Goal: Task Accomplishment & Management: Complete application form

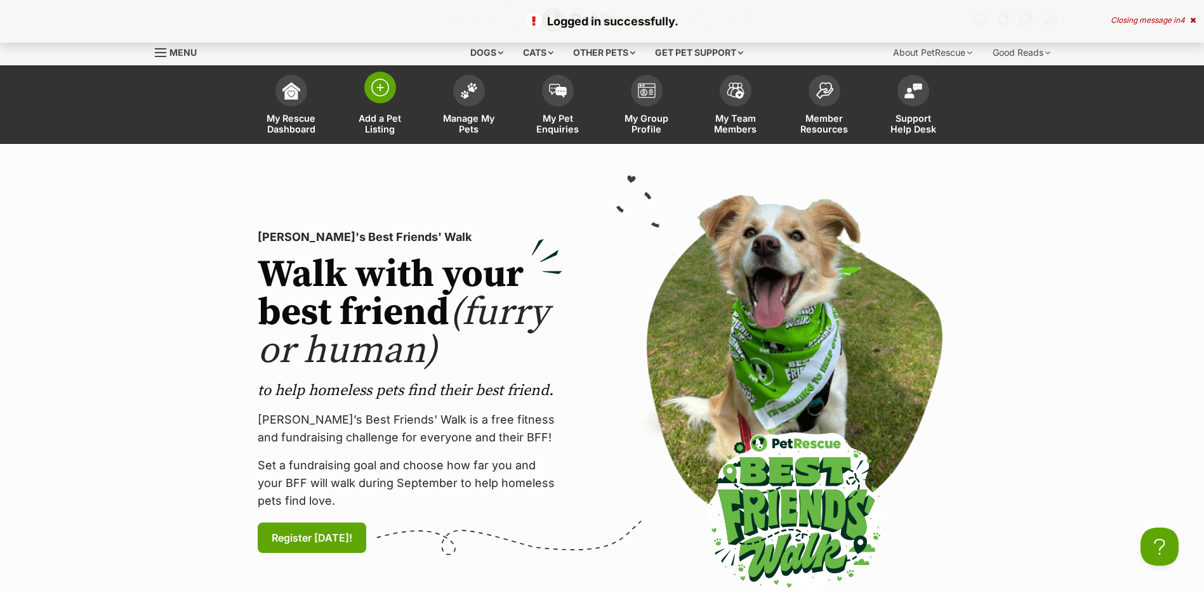
click at [390, 110] on link "Add a Pet Listing" at bounding box center [380, 106] width 89 height 75
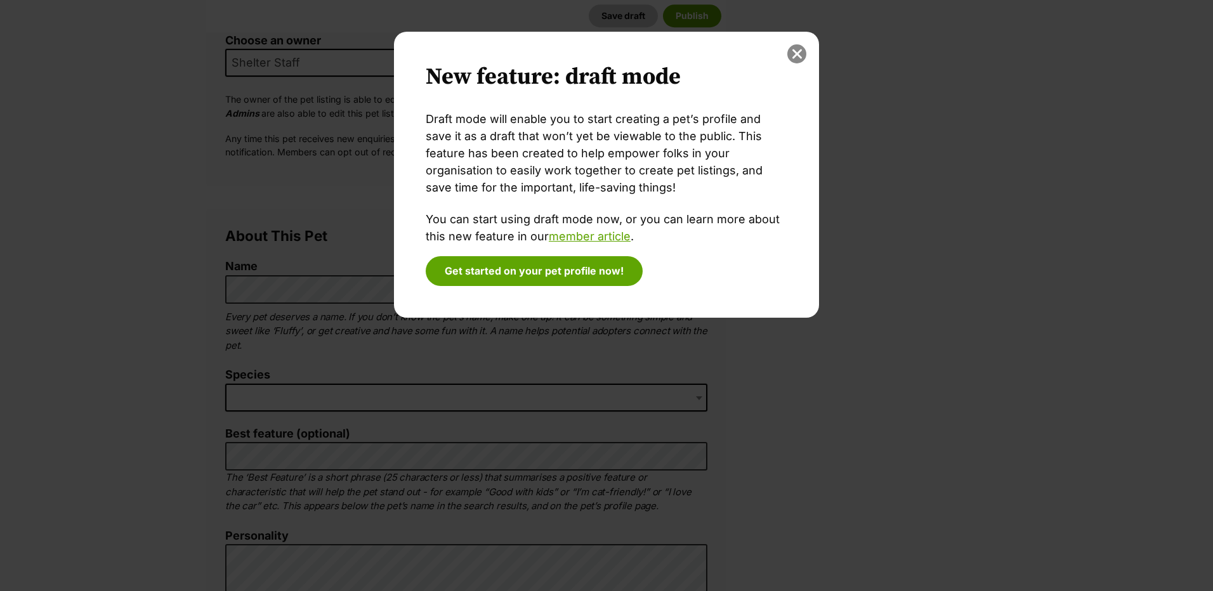
click at [795, 53] on button "close" at bounding box center [796, 53] width 19 height 19
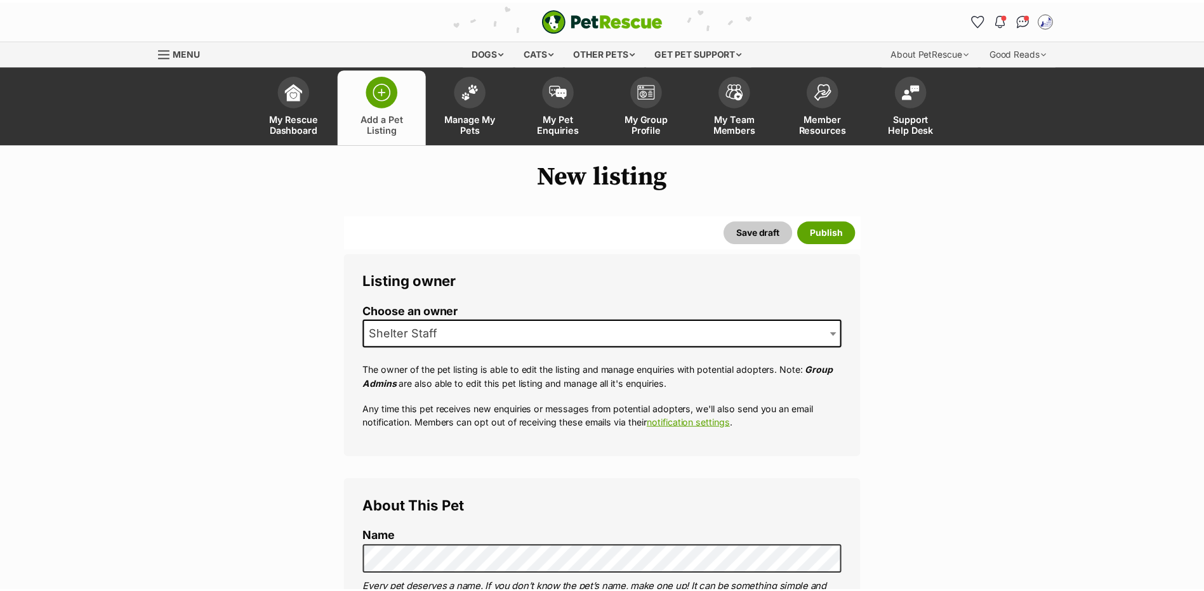
scroll to position [271, 0]
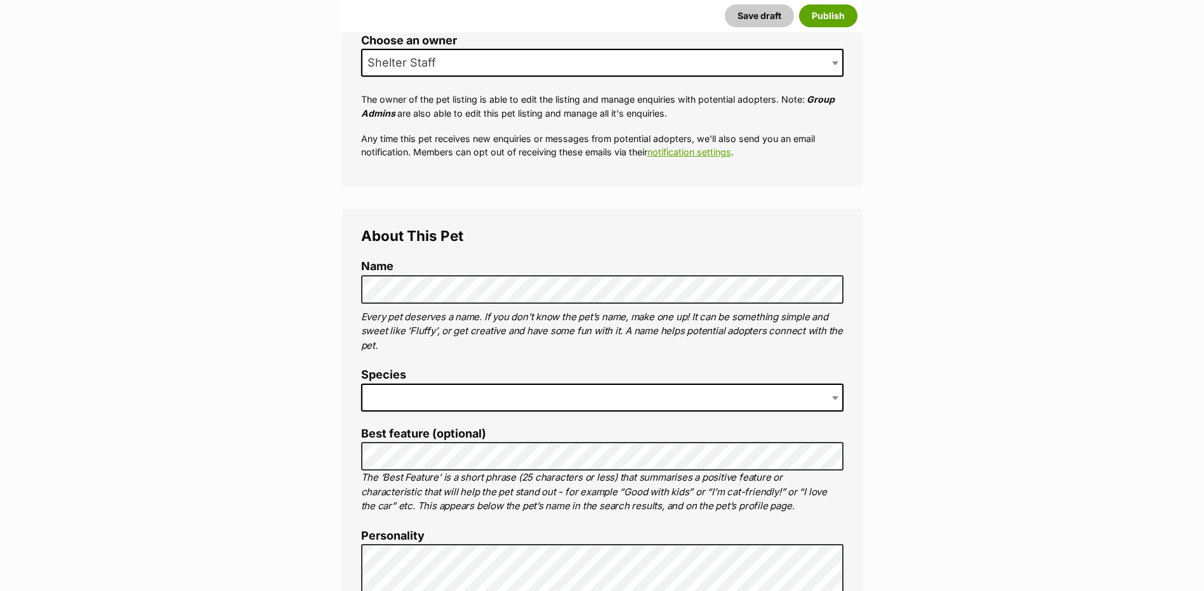
click at [454, 412] on span at bounding box center [602, 398] width 482 height 28
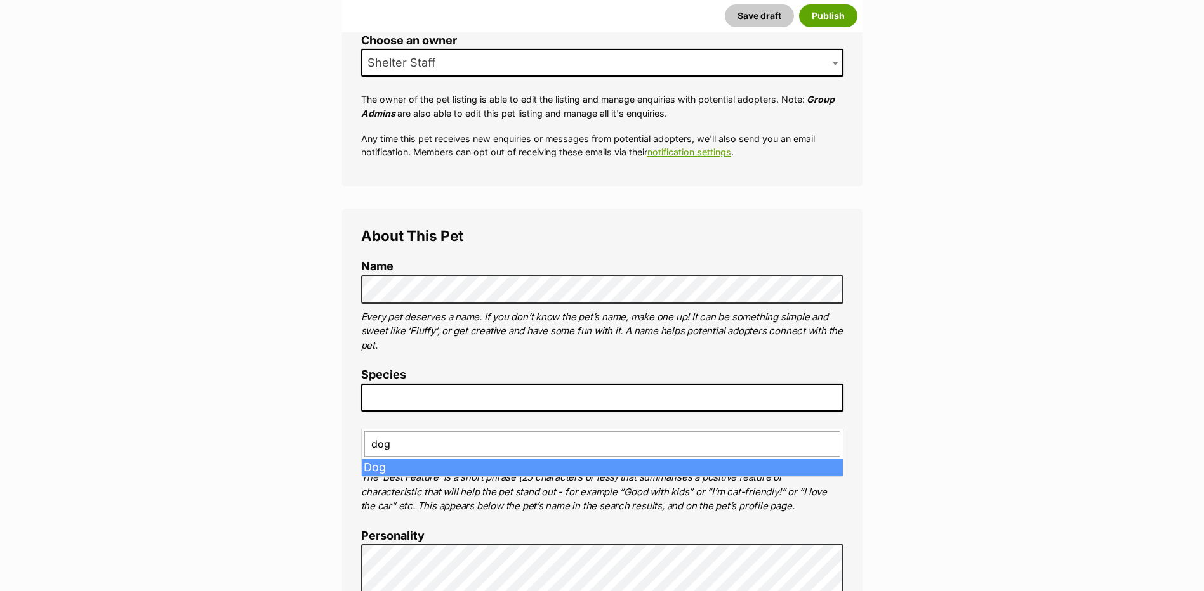
type input "dog"
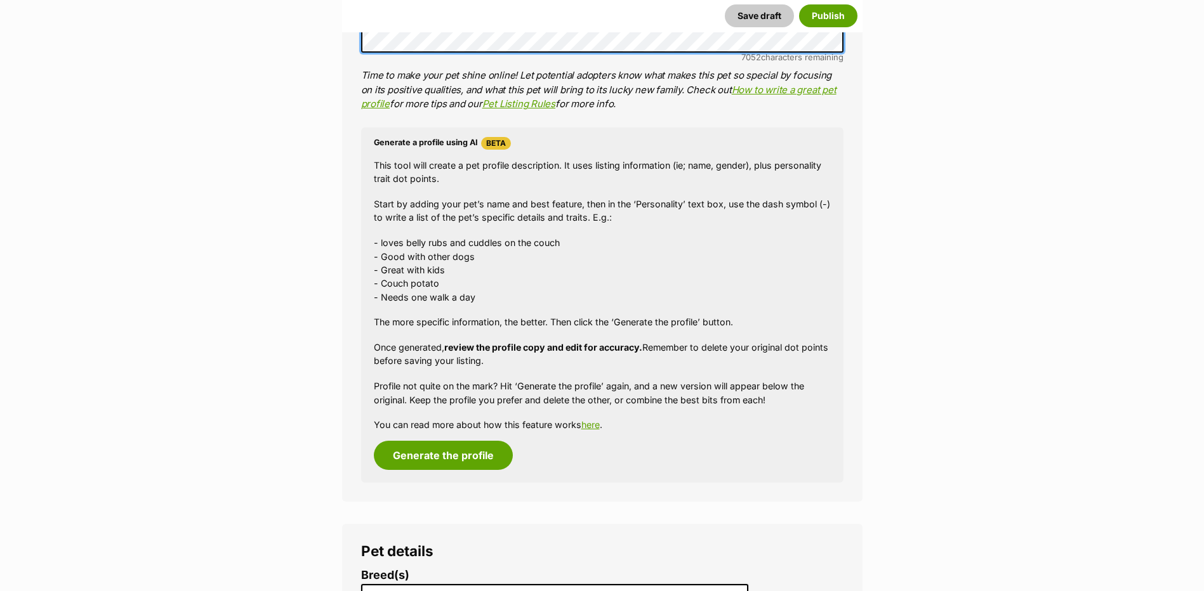
scroll to position [1311, 0]
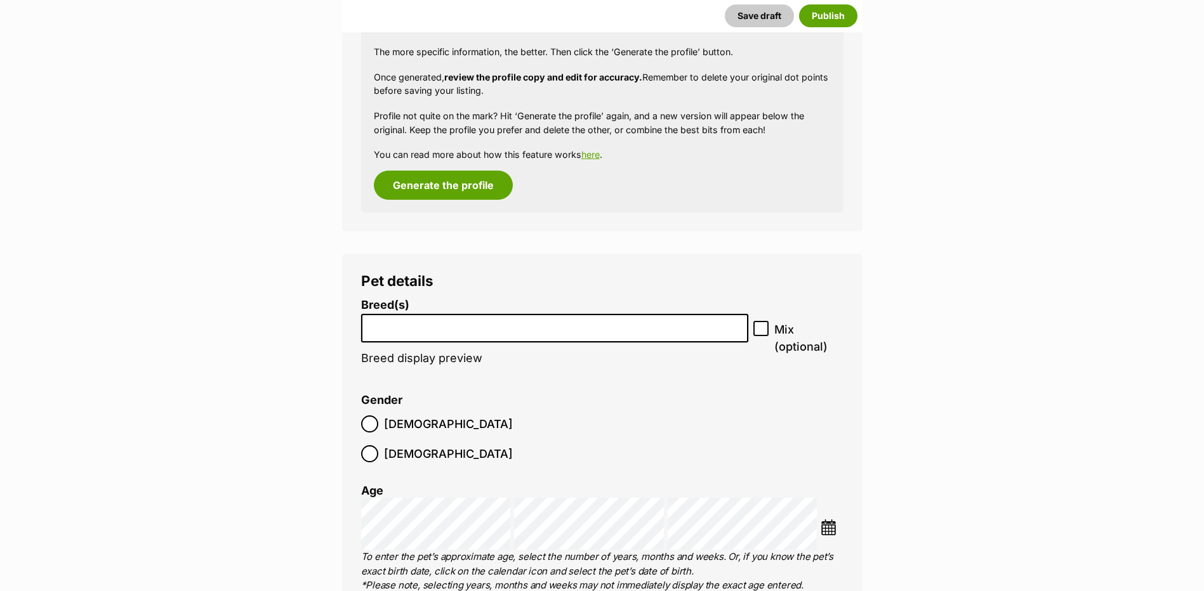
click at [414, 341] on li at bounding box center [554, 328] width 379 height 26
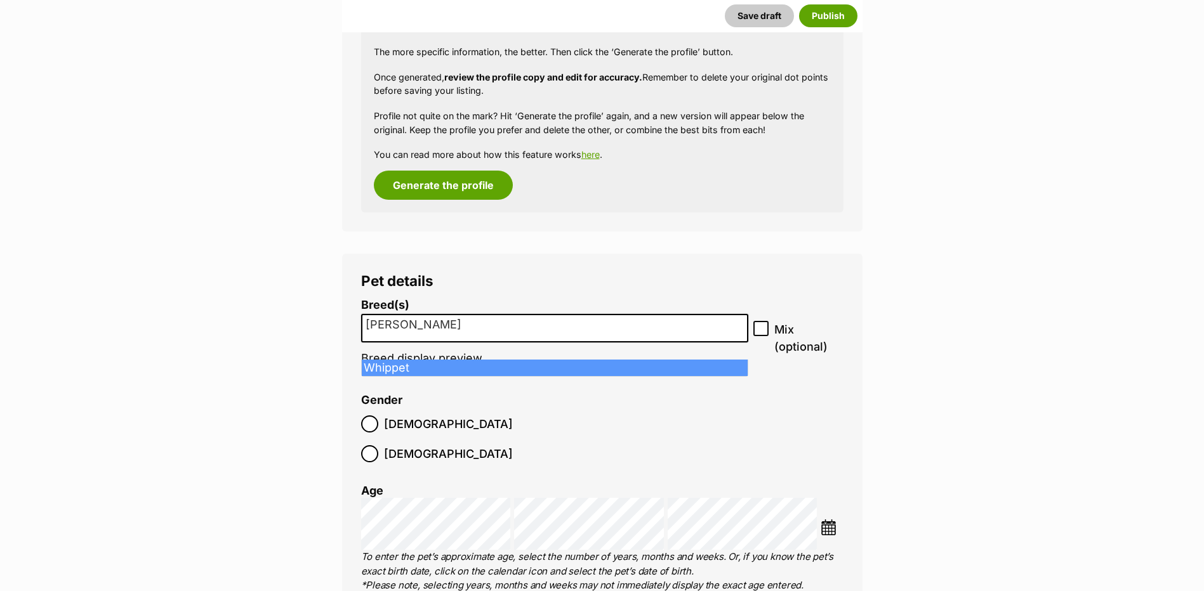
type input "whipp"
select select "215"
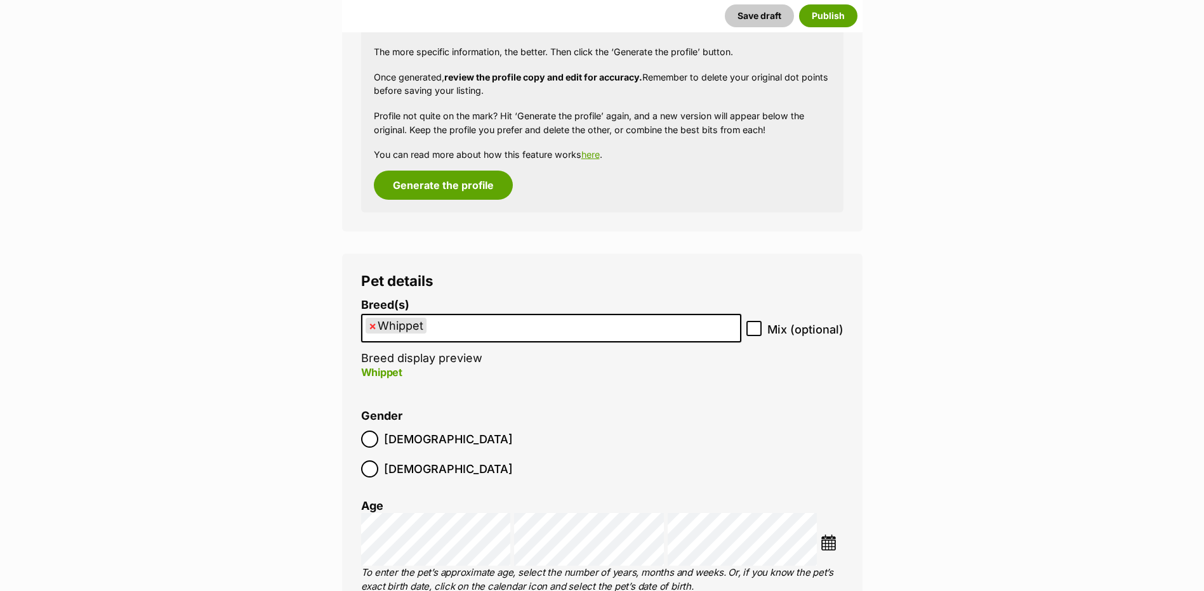
click at [757, 333] on icon at bounding box center [753, 328] width 9 height 9
click at [757, 336] on input "Mix (optional)" at bounding box center [753, 328] width 15 height 15
checkbox input "true"
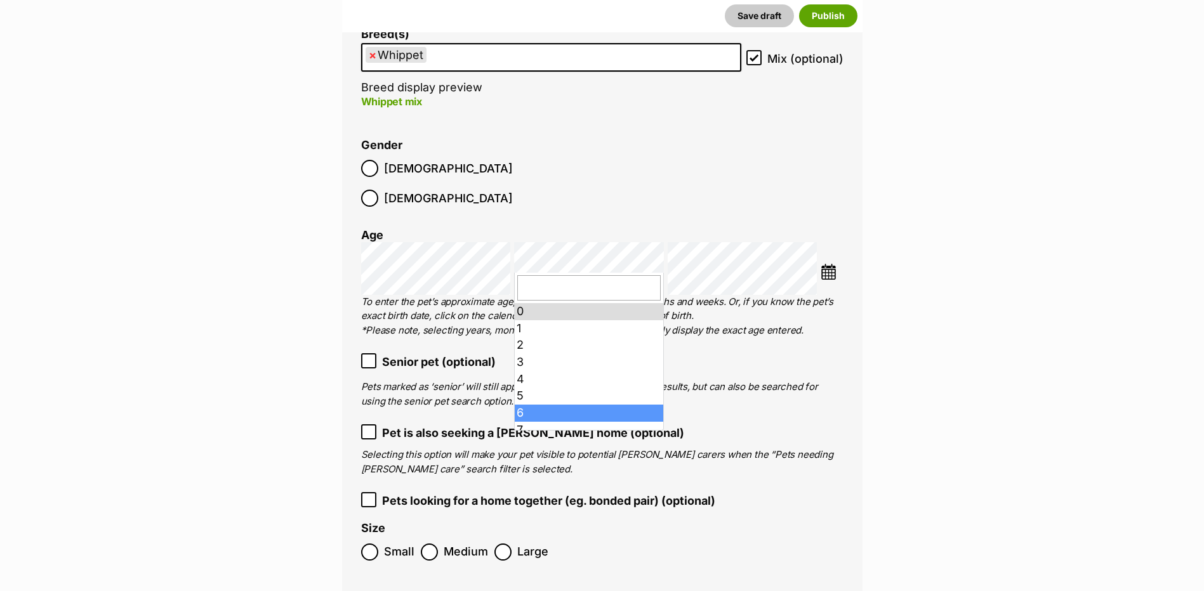
scroll to position [93, 0]
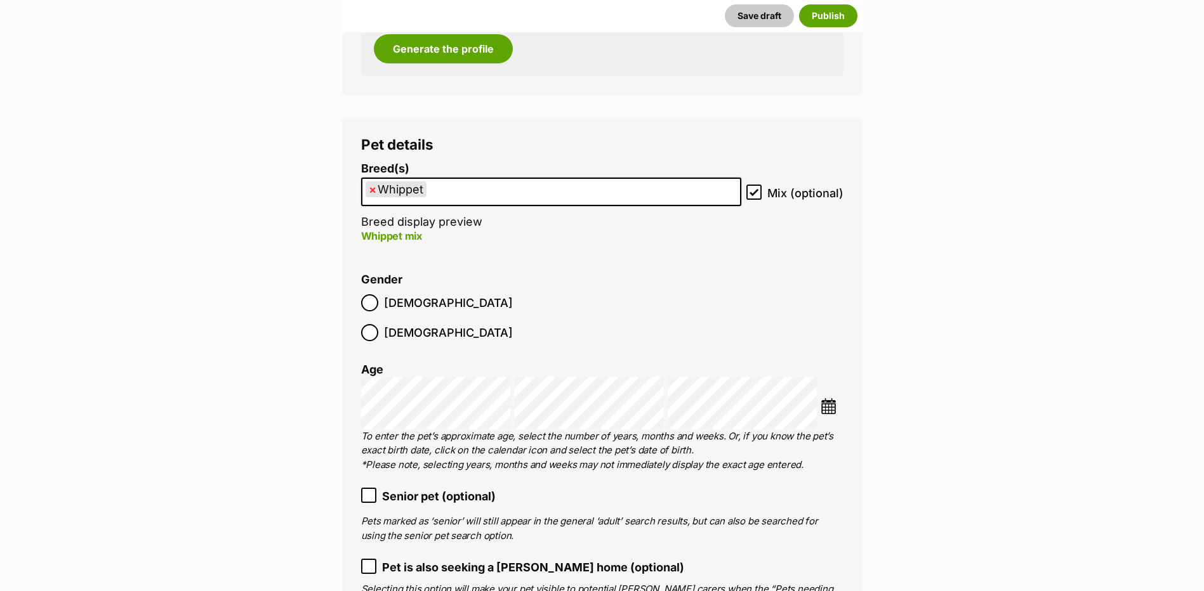
scroll to position [1582, 0]
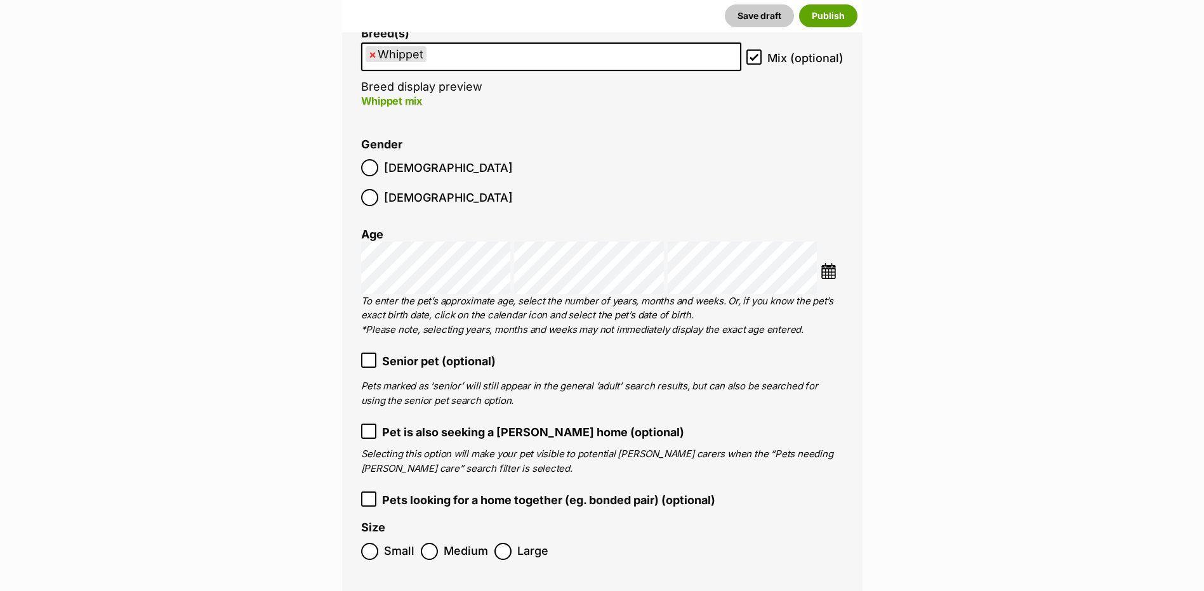
click at [438, 543] on label "Medium" at bounding box center [454, 551] width 67 height 17
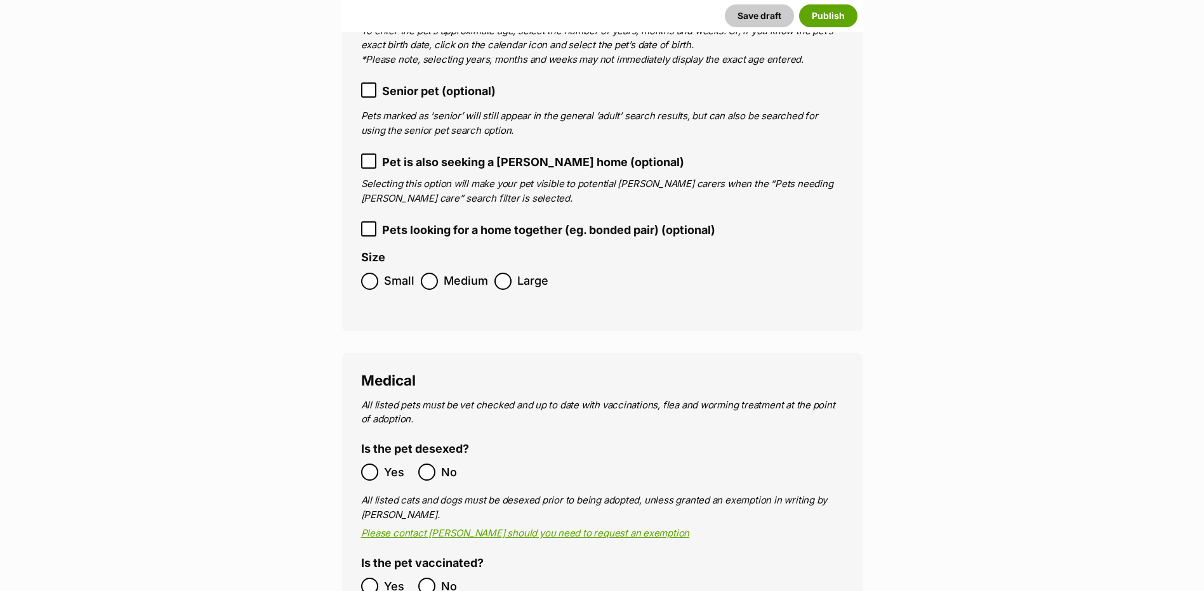
click at [506, 463] on ol "Yes No" at bounding box center [481, 472] width 241 height 30
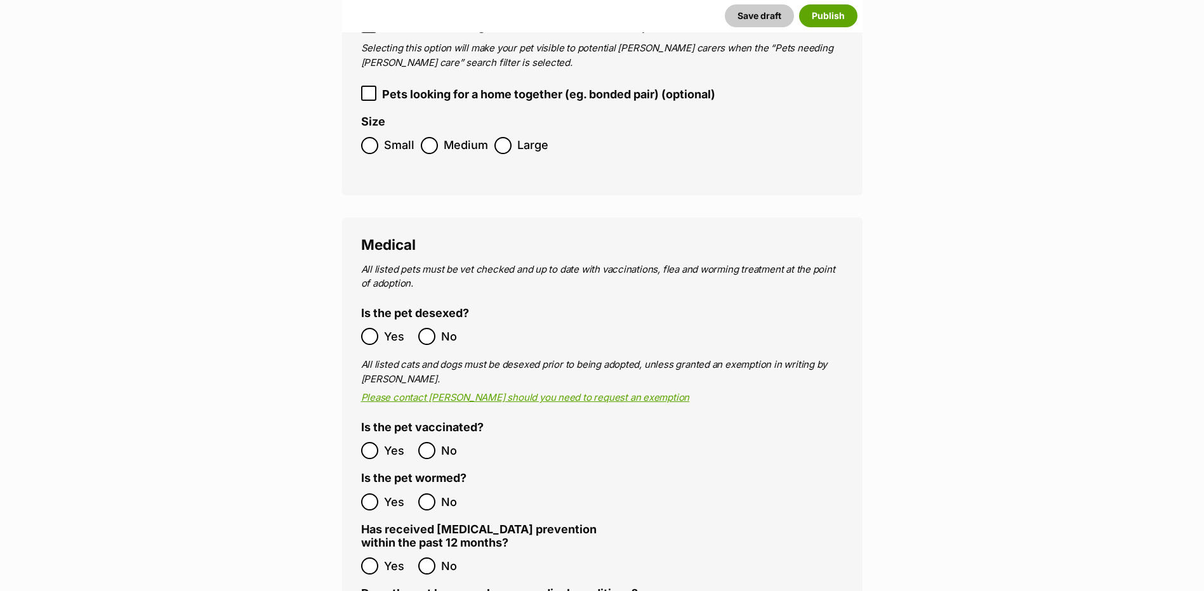
click at [367, 436] on ol "Yes No" at bounding box center [481, 451] width 241 height 30
click at [367, 551] on ol "Yes No" at bounding box center [481, 566] width 241 height 30
click at [437, 558] on label "No" at bounding box center [443, 566] width 51 height 17
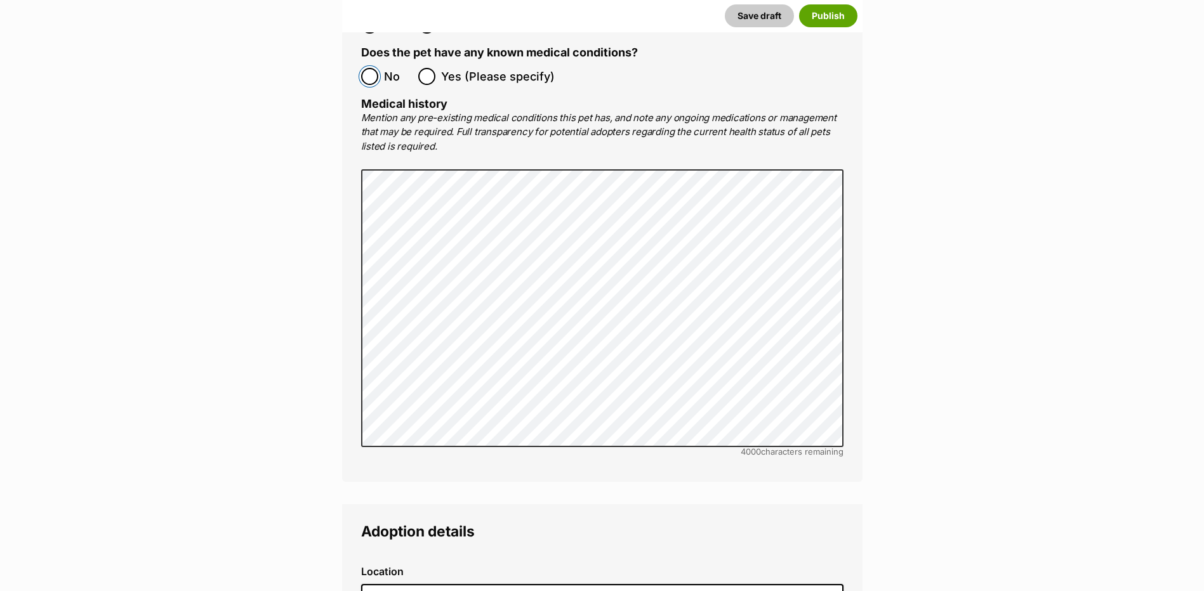
scroll to position [2800, 0]
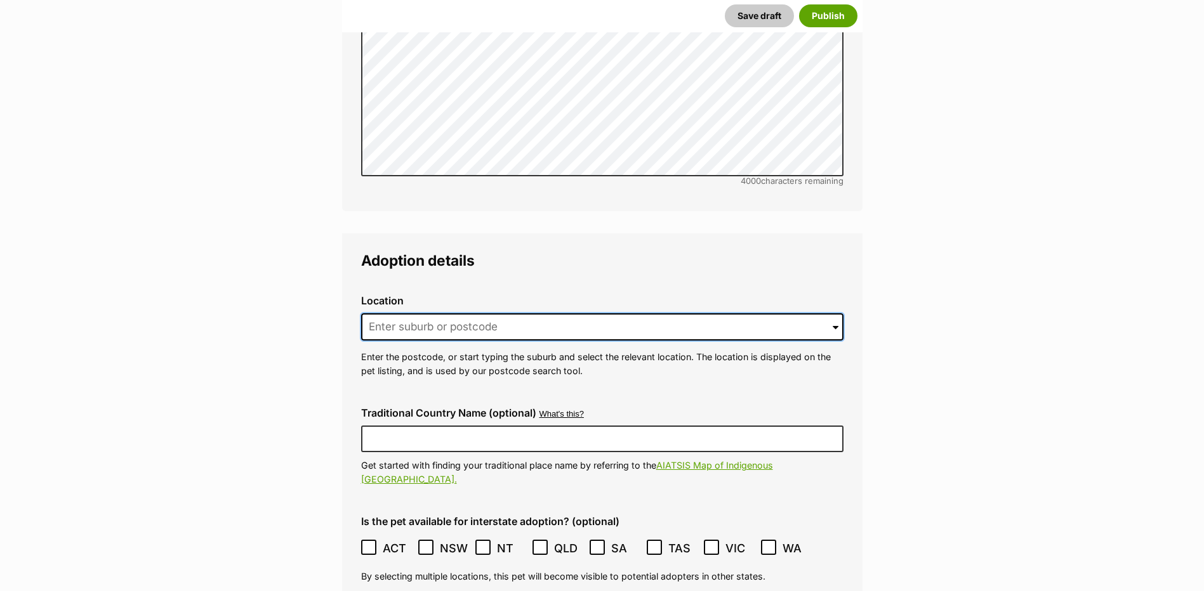
click at [444, 314] on input at bounding box center [602, 327] width 482 height 28
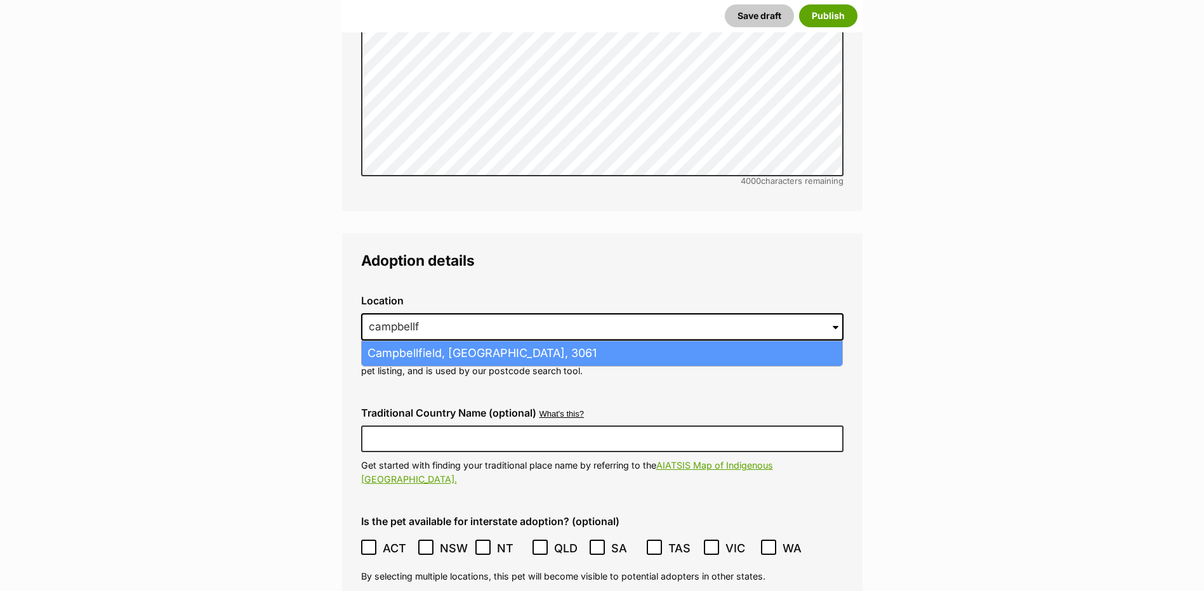
click at [466, 342] on li "Campbellfield, Victoria, 3061" at bounding box center [602, 353] width 480 height 25
type input "Campbellfield, Victoria, 3061"
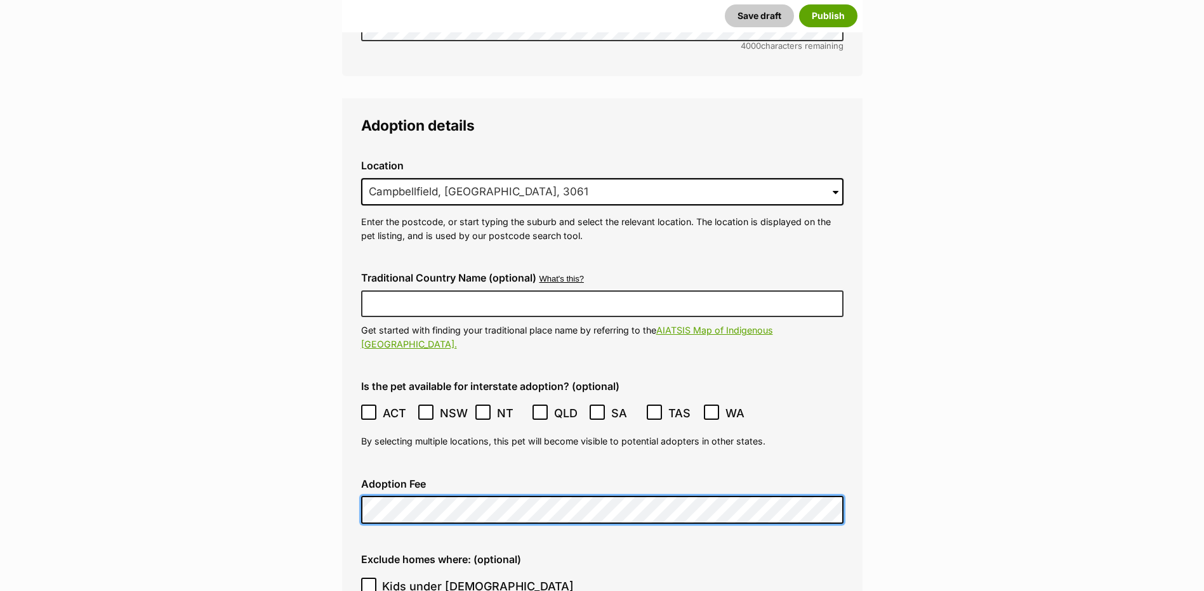
scroll to position [3207, 0]
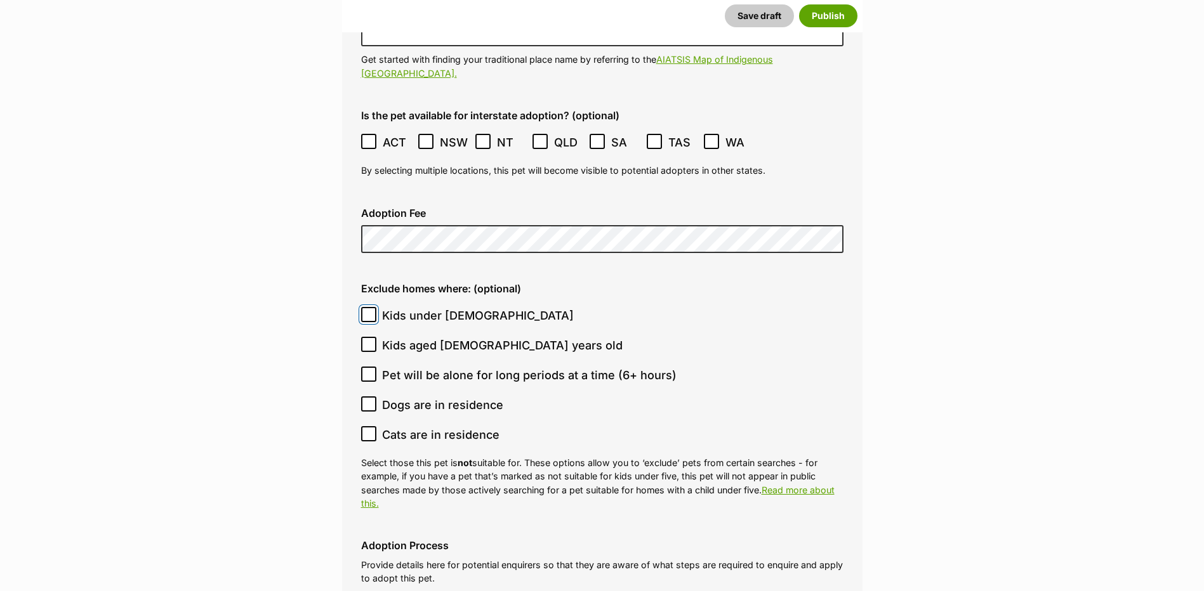
click at [373, 307] on input "Kids under 5 years old" at bounding box center [368, 314] width 15 height 15
checkbox input "true"
click at [374, 337] on input "Kids aged 6-12 years old" at bounding box center [368, 344] width 15 height 15
checkbox input "true"
click at [370, 426] on input "Cats are in residence" at bounding box center [368, 433] width 15 height 15
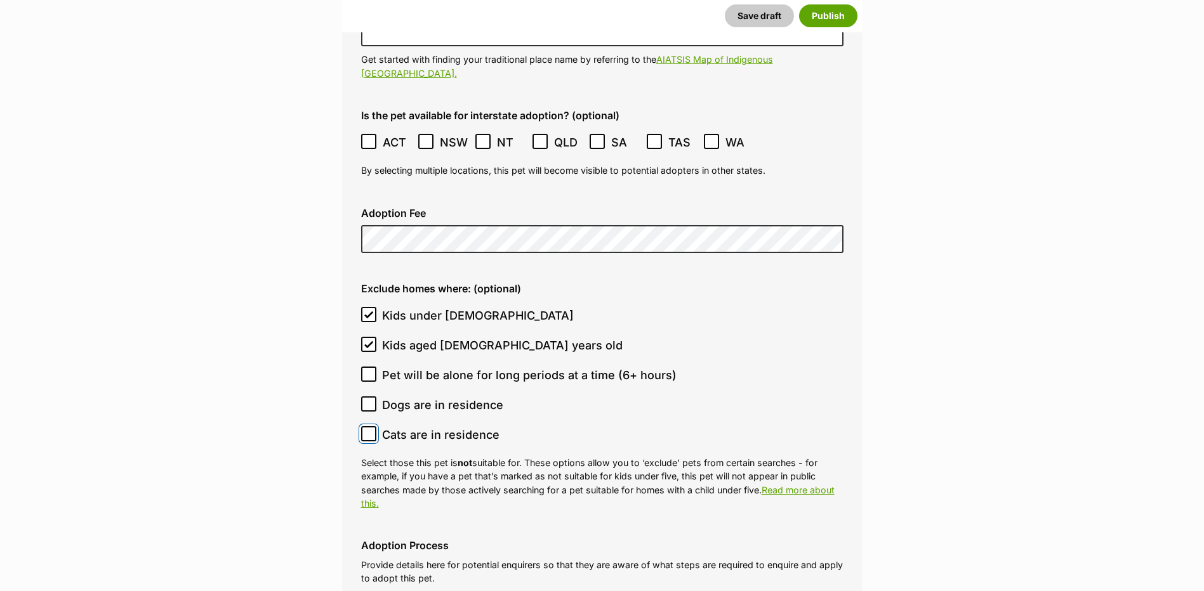
checkbox input "true"
click at [367, 397] on input "Dogs are in residence" at bounding box center [368, 404] width 15 height 15
checkbox input "true"
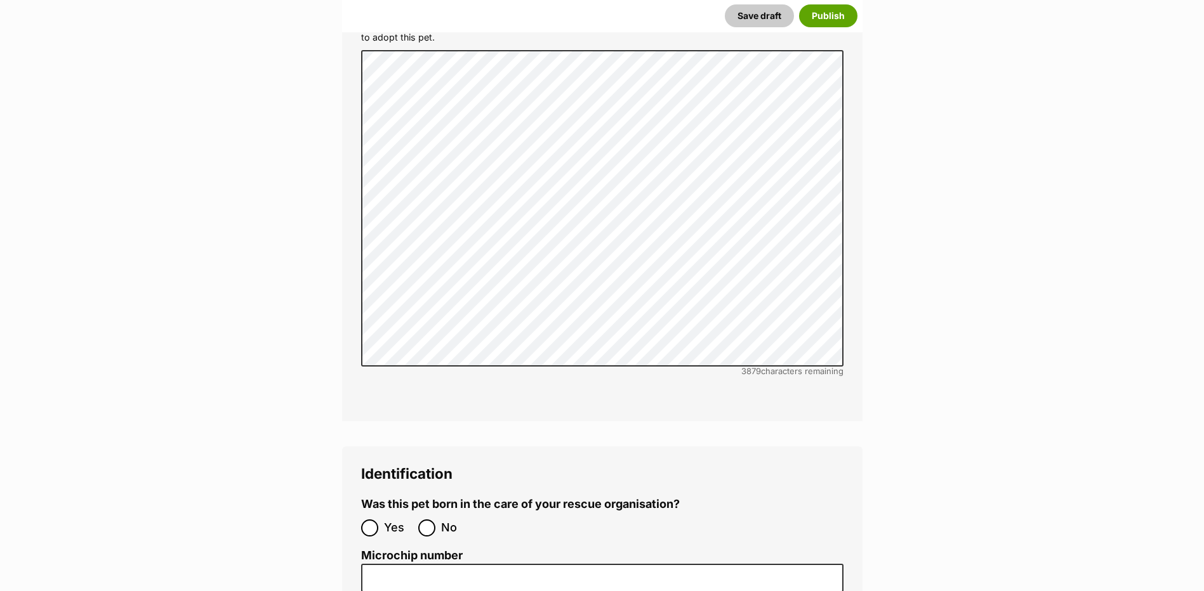
scroll to position [4019, 0]
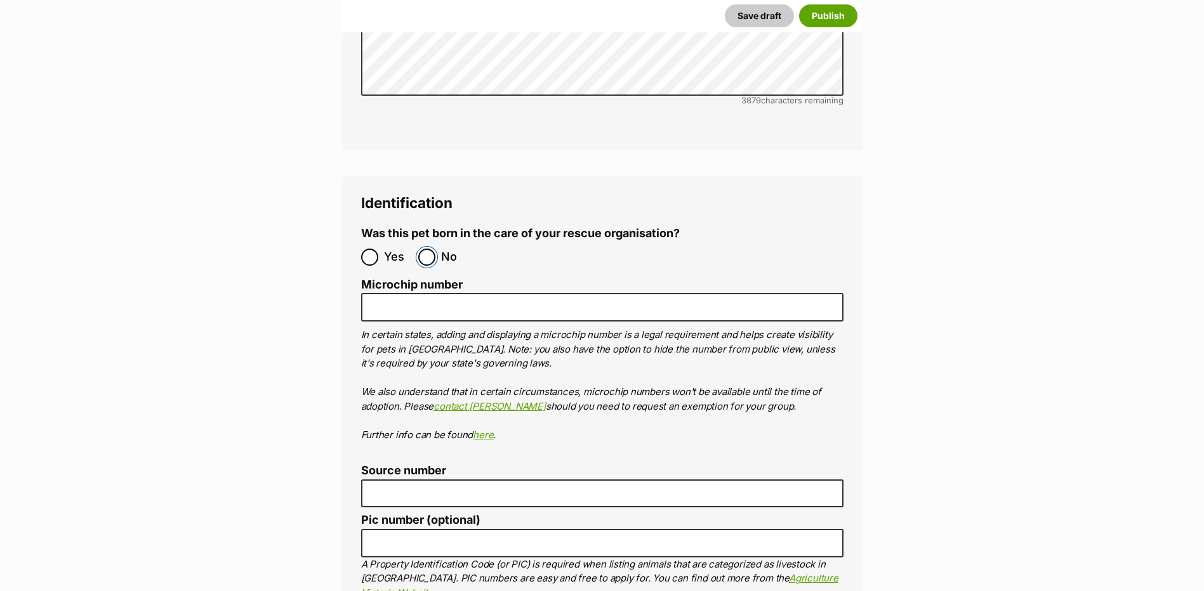
click at [428, 249] on input "No" at bounding box center [426, 257] width 17 height 17
radio input "true"
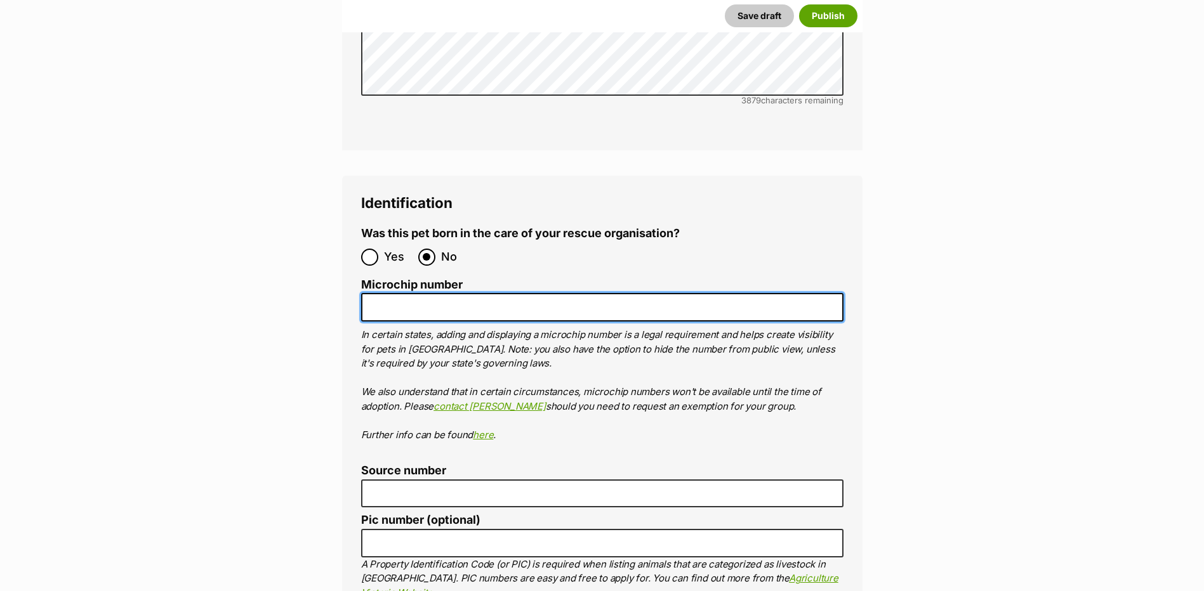
click at [400, 293] on input "Microchip number" at bounding box center [602, 307] width 482 height 29
paste input "956000010455951"
type input "956000010455951"
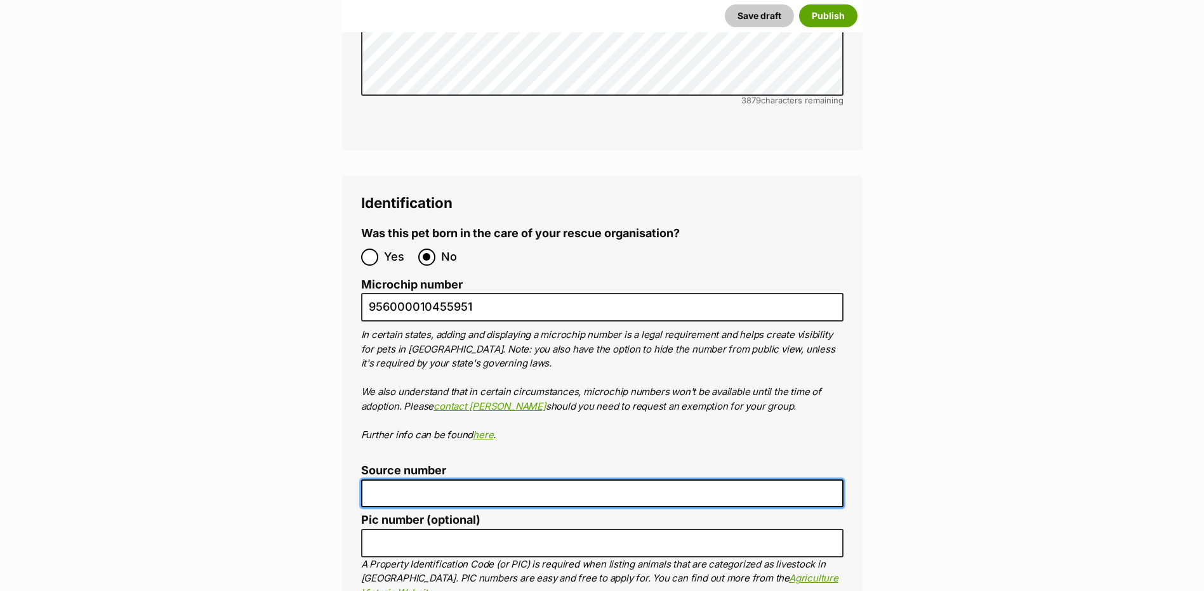
click at [403, 480] on input "Source number" at bounding box center [602, 494] width 482 height 29
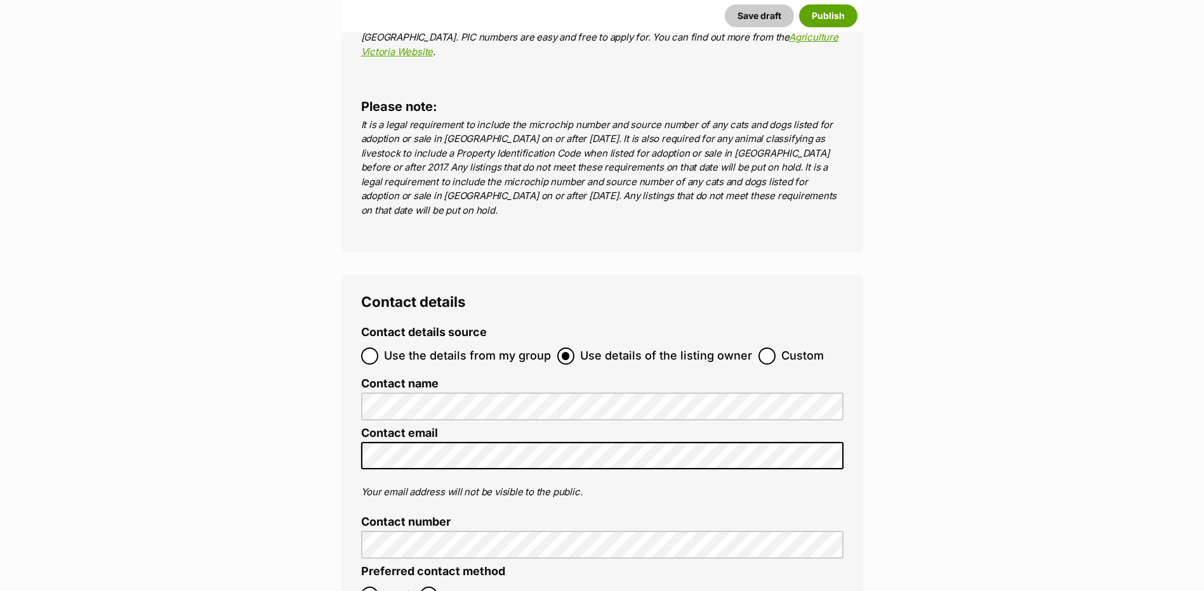
scroll to position [4831, 0]
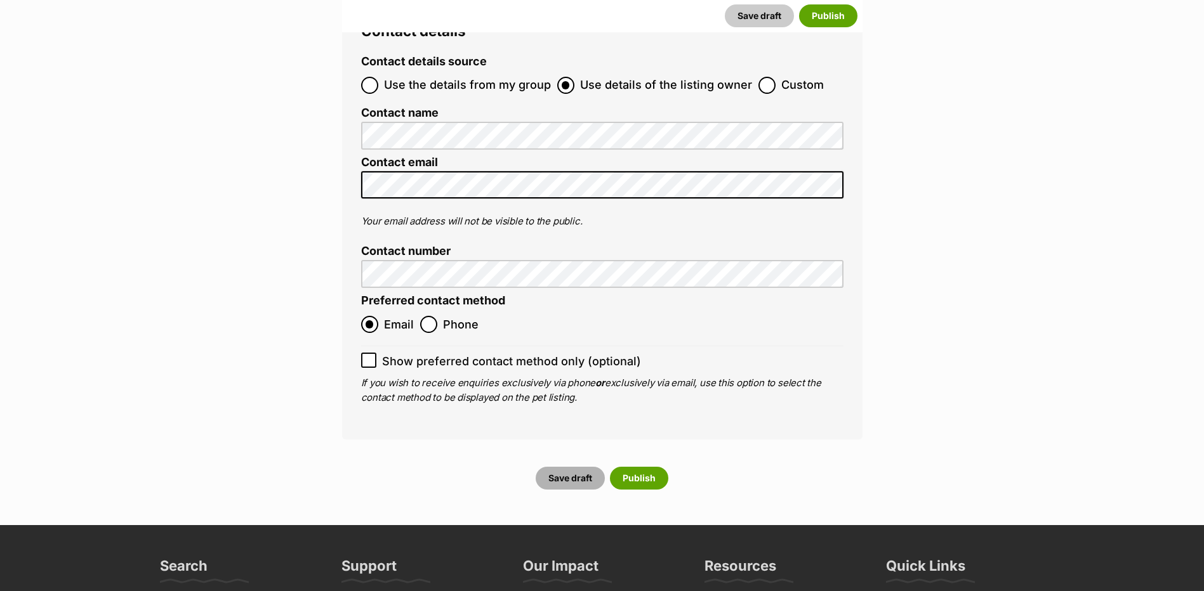
type input "FC201464"
click at [586, 467] on button "Save draft" at bounding box center [569, 478] width 69 height 23
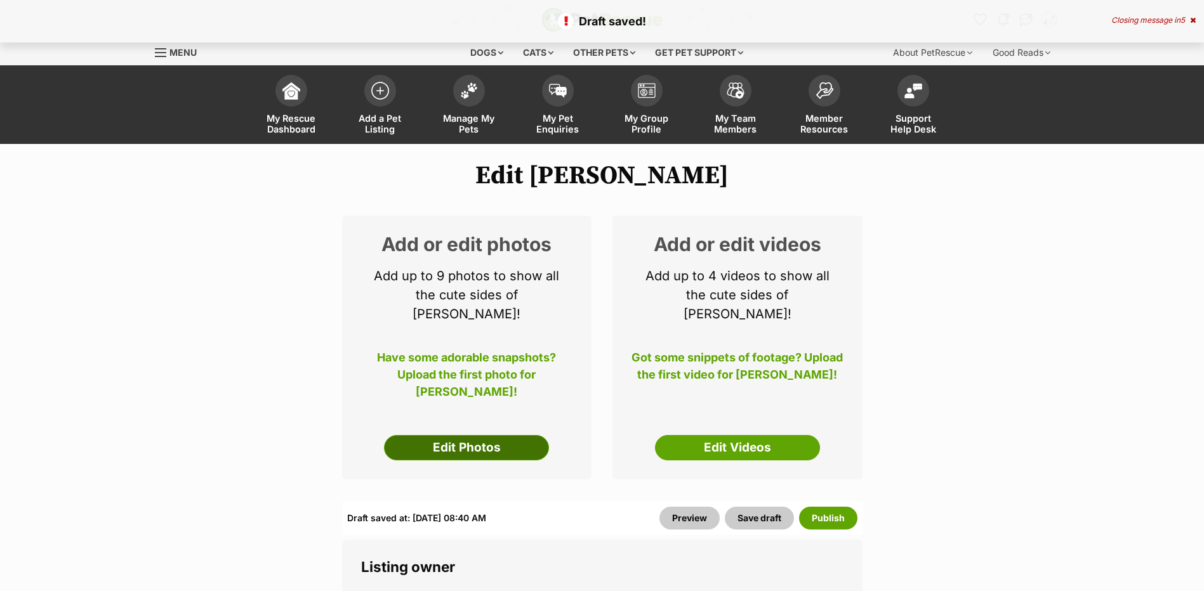
click at [478, 456] on link "Edit Photos" at bounding box center [466, 447] width 165 height 25
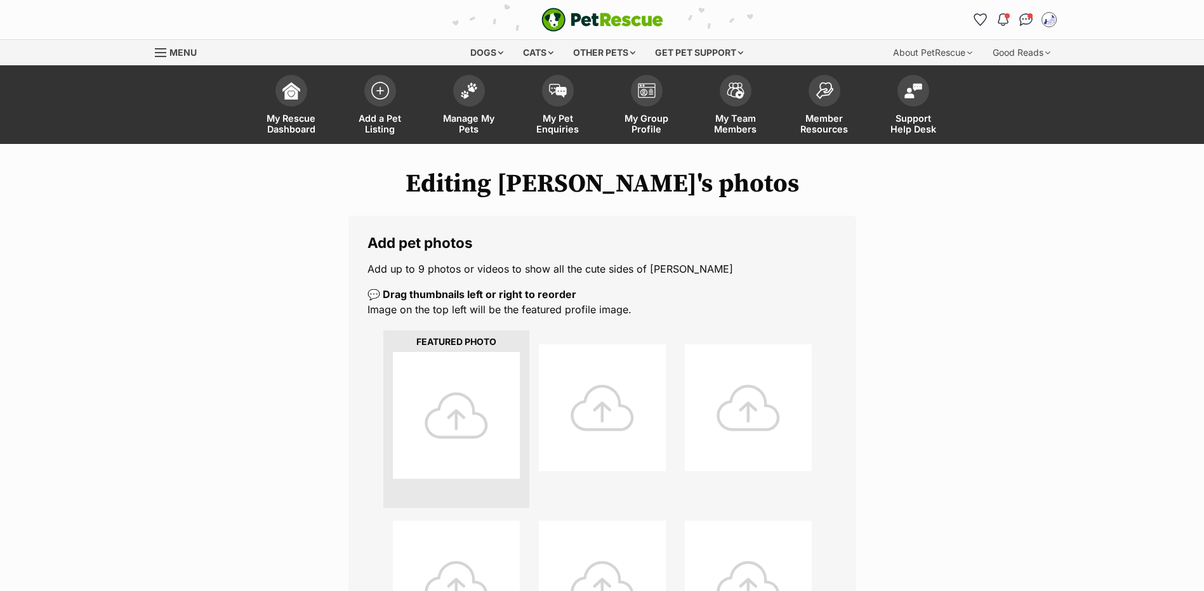
click at [468, 426] on div at bounding box center [456, 415] width 127 height 127
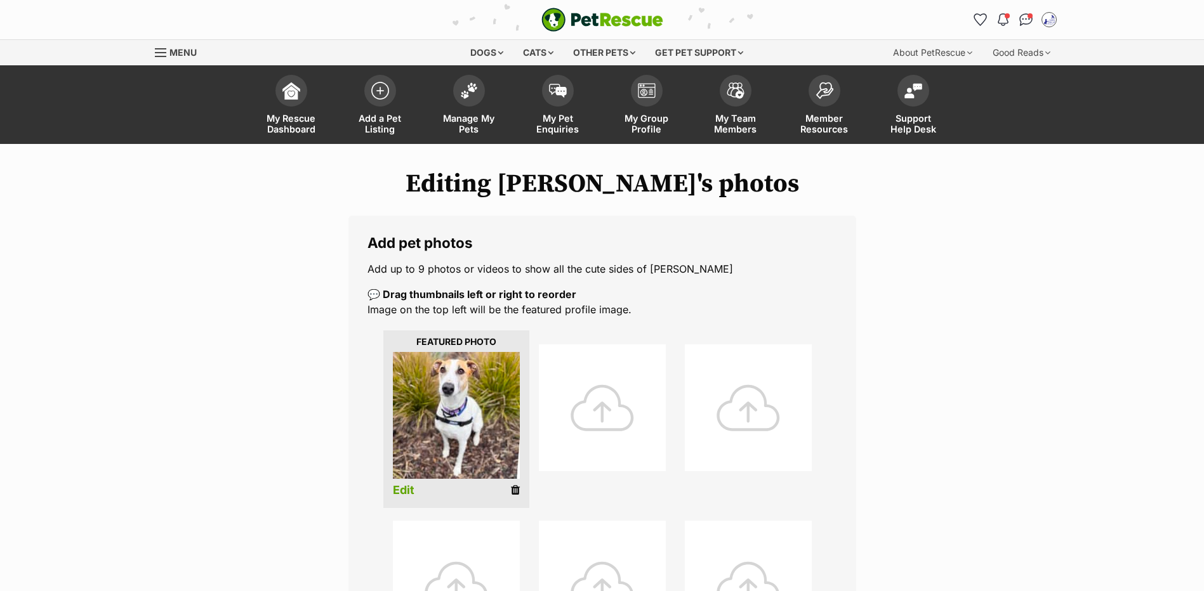
click at [593, 424] on div at bounding box center [602, 408] width 127 height 127
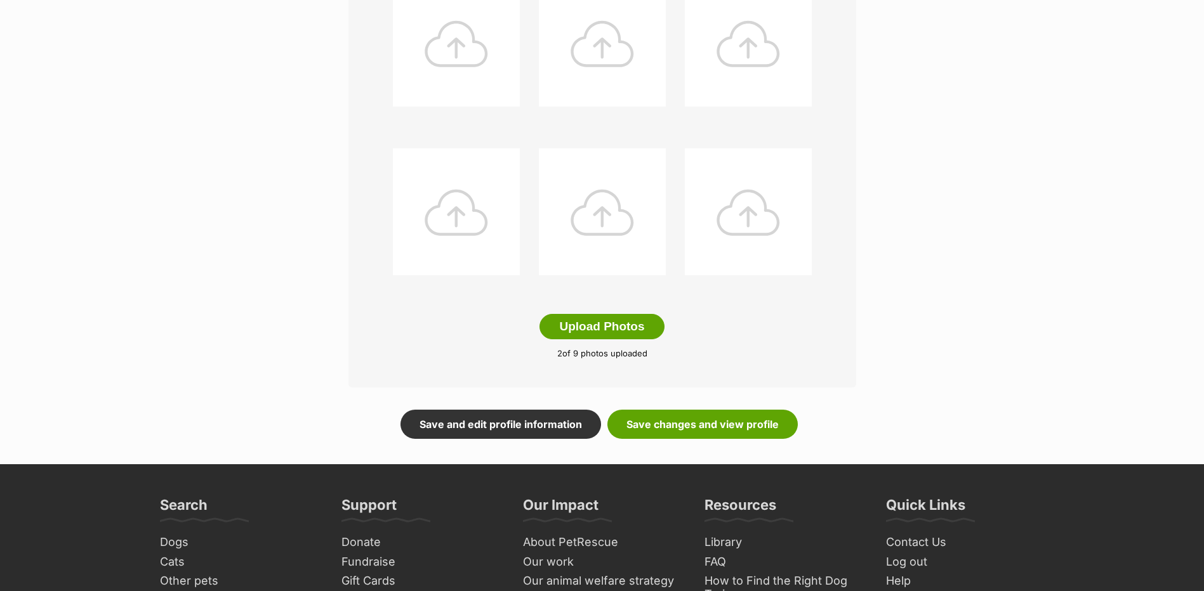
scroll to position [812, 0]
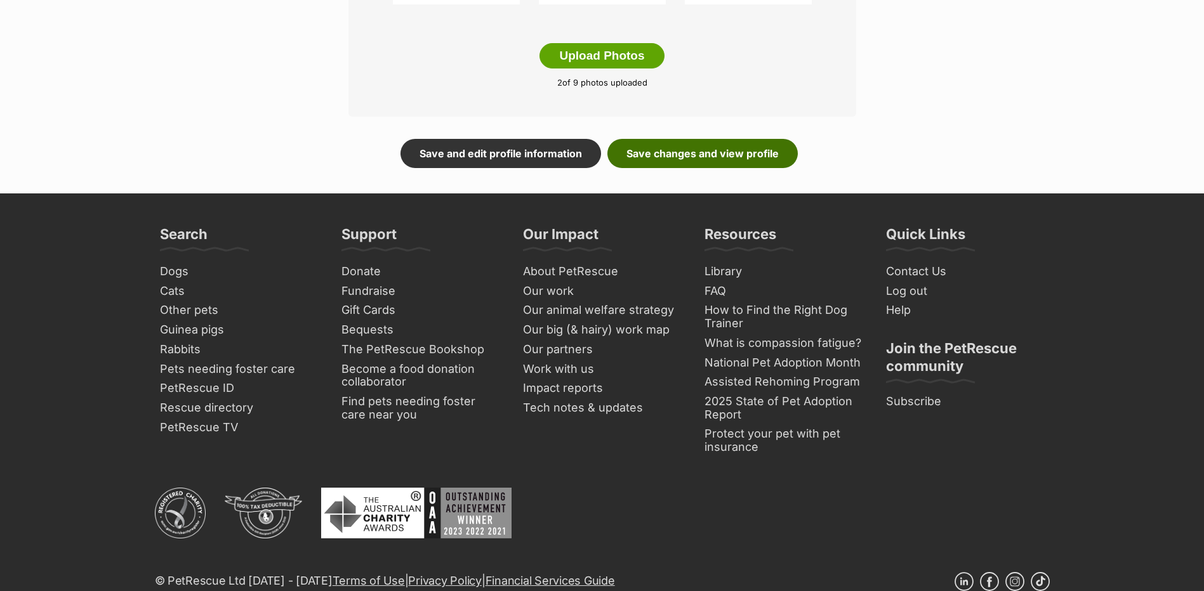
click at [718, 168] on link "Save changes and view profile" at bounding box center [702, 153] width 190 height 29
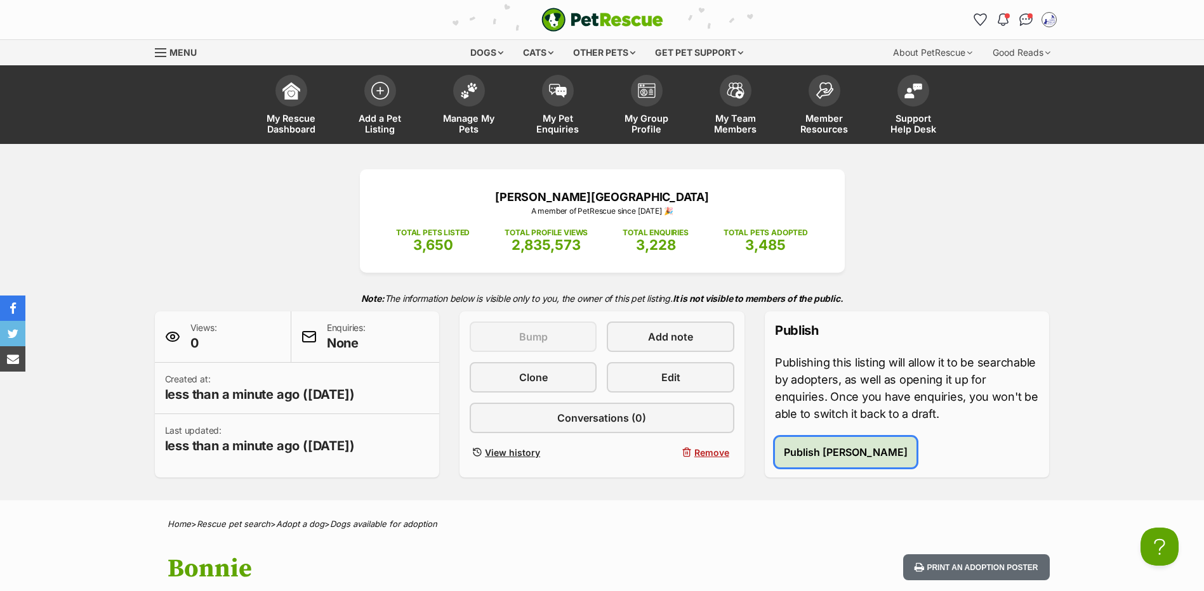
click at [819, 462] on button "Publish Bonnie" at bounding box center [845, 452] width 141 height 30
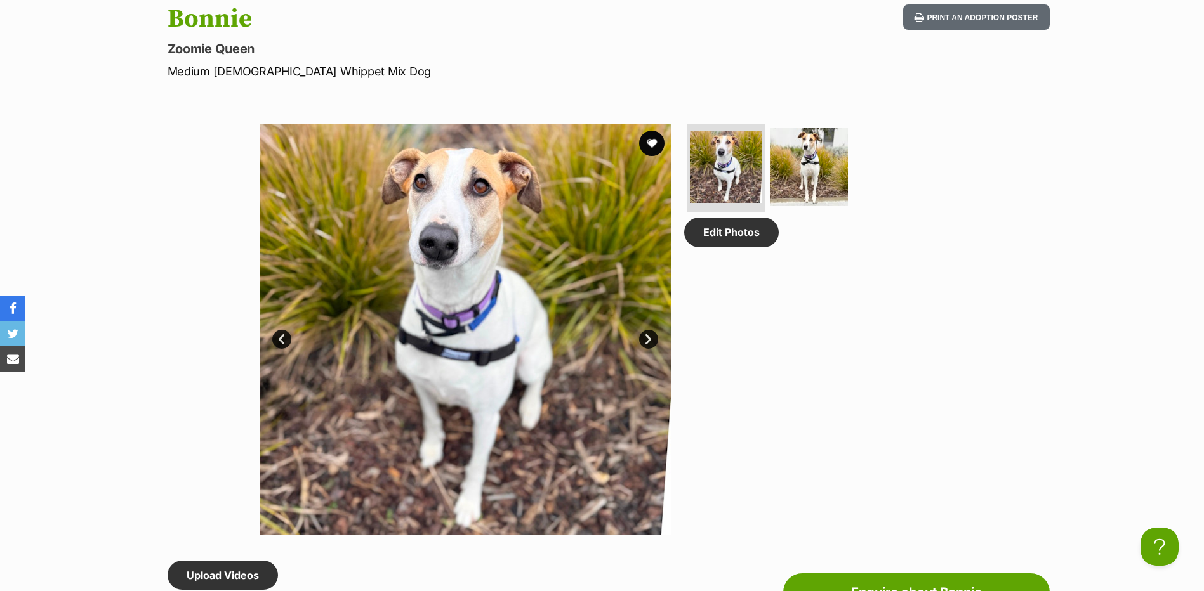
scroll to position [140, 0]
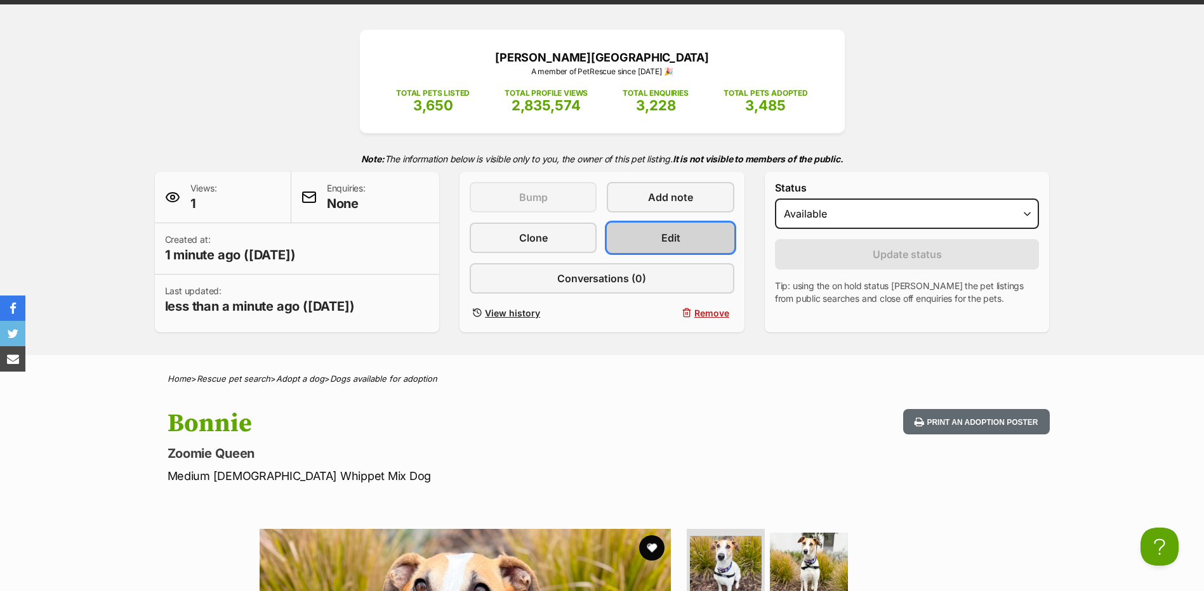
click at [700, 247] on link "Edit" at bounding box center [670, 238] width 127 height 30
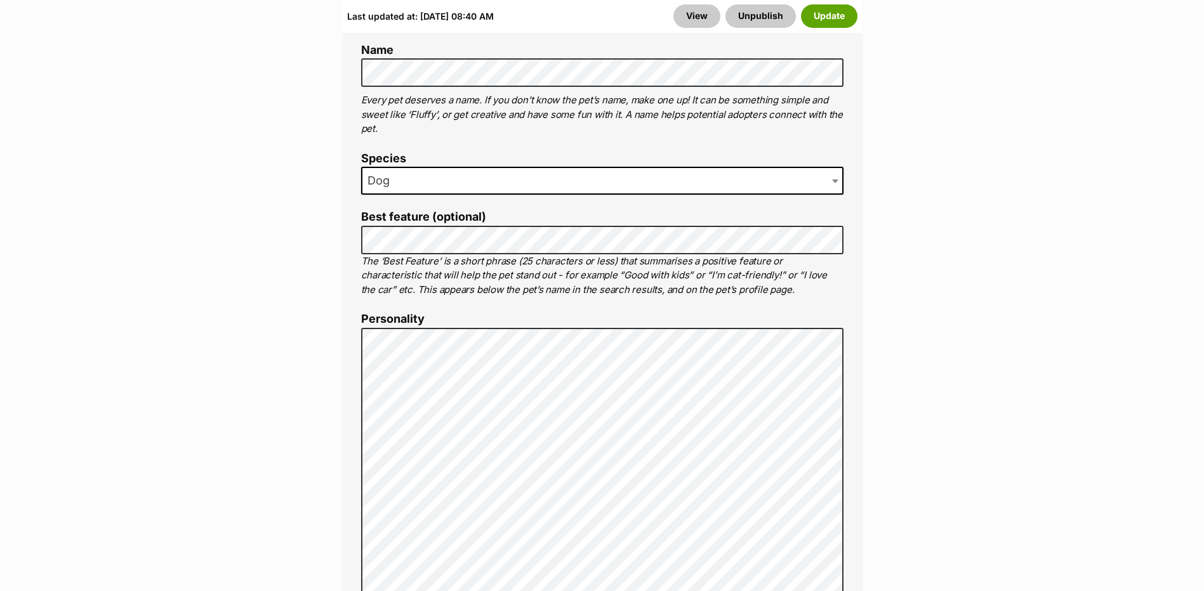
scroll to position [947, 0]
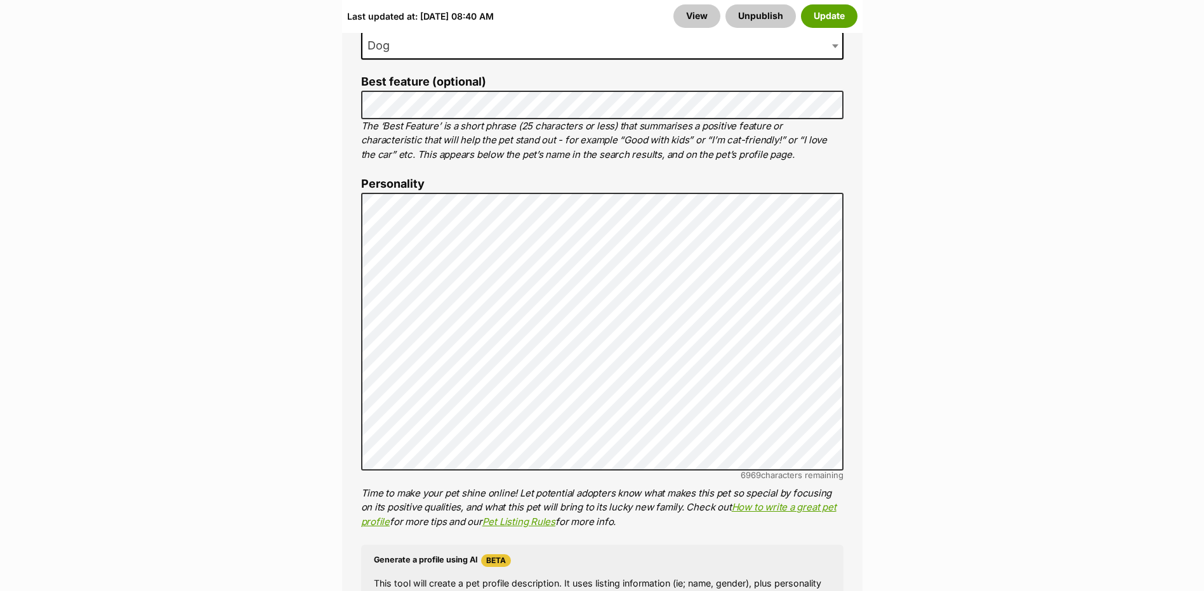
click at [825, 1] on div "Last updated at: Thu, 28 Aug, 08:40 AM View Unpublish Update" at bounding box center [602, 15] width 520 height 33
click at [829, 11] on button "Update" at bounding box center [829, 15] width 56 height 23
